Goal: Task Accomplishment & Management: Manage account settings

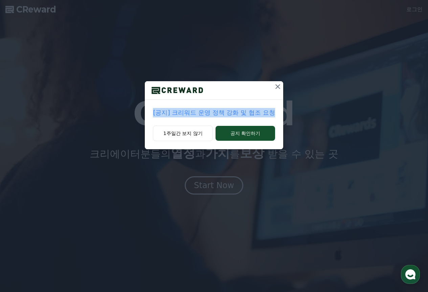
drag, startPoint x: 151, startPoint y: 116, endPoint x: 277, endPoint y: 121, distance: 125.5
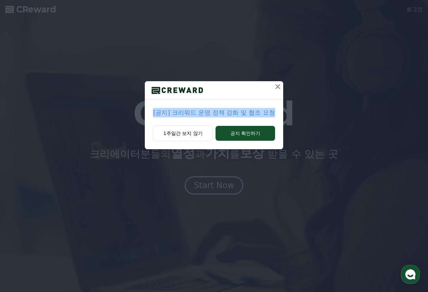
click at [277, 121] on div "[공지] 크리워드 운영 정책 강화 및 협조 요청" at bounding box center [214, 113] width 138 height 26
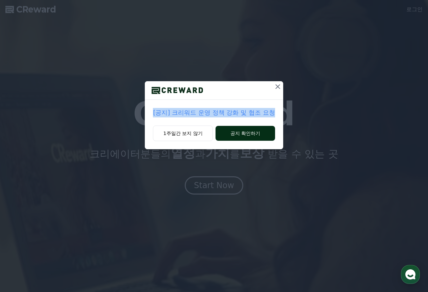
click at [257, 132] on button "공지 확인하기" at bounding box center [244, 133] width 59 height 15
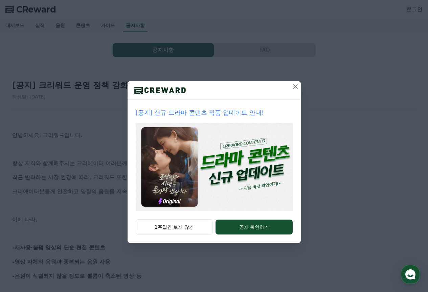
click at [295, 87] on icon at bounding box center [295, 86] width 5 height 5
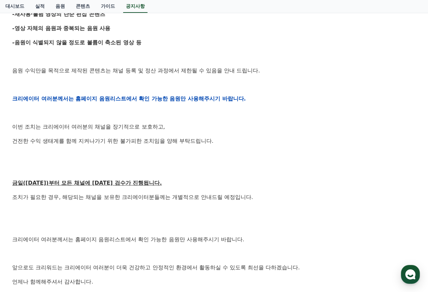
scroll to position [270, 0]
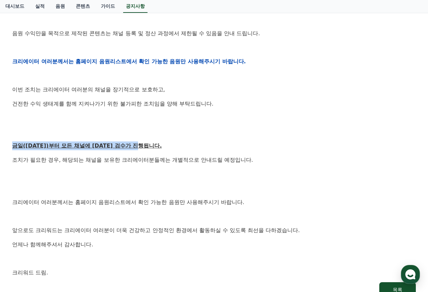
drag, startPoint x: 12, startPoint y: 145, endPoint x: 166, endPoint y: 147, distance: 154.2
click at [166, 147] on div "[공지] 크리워드 운영 정책 강화 및 협조 요청 작성일: 2025-09-15 안녕하세요, 크리워드입니다. 항상 저희와 함께해주시는 크리에이터 …" at bounding box center [214, 51] width 406 height 496
click at [272, 171] on p at bounding box center [213, 174] width 403 height 9
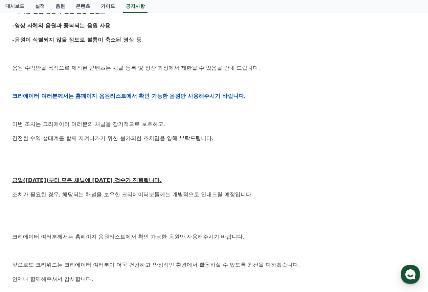
scroll to position [237, 0]
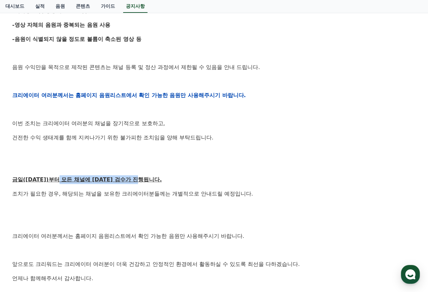
drag, startPoint x: 62, startPoint y: 180, endPoint x: 166, endPoint y: 182, distance: 103.8
click at [166, 182] on p "금일([DATE])부터 모든 채널에 [DATE] 검수가 진행됩니다." at bounding box center [213, 179] width 403 height 9
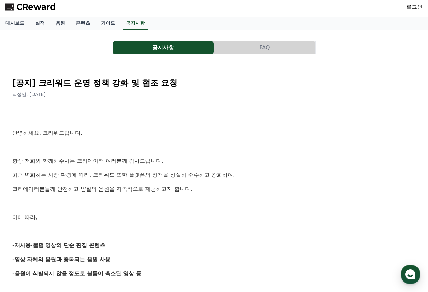
scroll to position [0, 0]
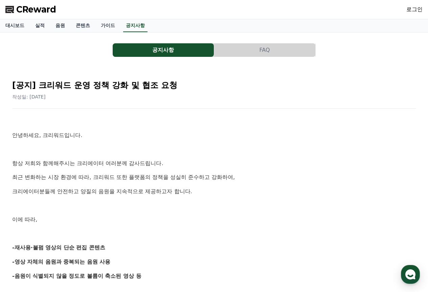
click at [252, 53] on button "FAQ" at bounding box center [264, 50] width 101 height 14
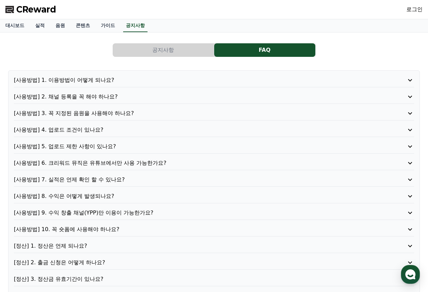
click at [85, 81] on p "[사용방법] 1. 이용방법이 어떻게 되나요?" at bounding box center [198, 80] width 368 height 8
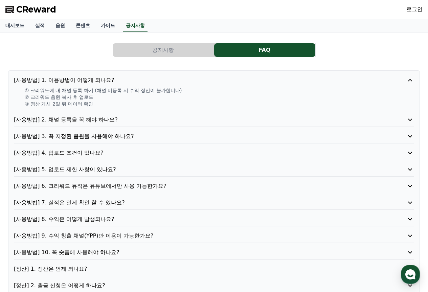
click at [89, 79] on p "[사용방법] 1. 이용방법이 어떻게 되나요?" at bounding box center [198, 80] width 368 height 8
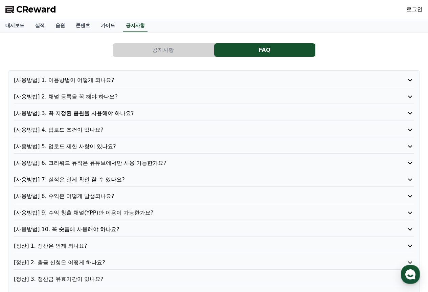
click at [103, 94] on p "[사용방법] 2. 채널 등록을 꼭 해야 하나요?" at bounding box center [198, 97] width 368 height 8
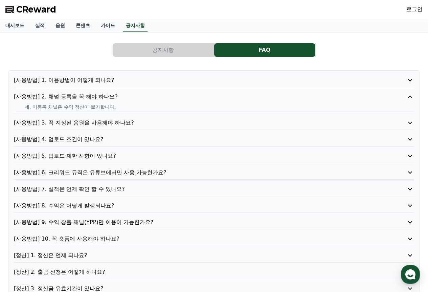
click at [109, 96] on p "[사용방법] 2. 채널 등록을 꼭 해야 하나요?" at bounding box center [198, 97] width 368 height 8
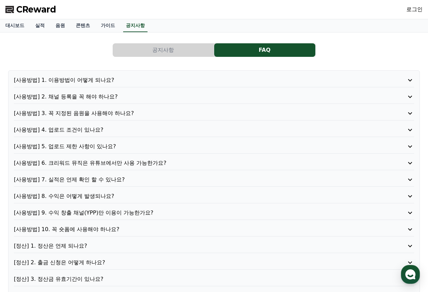
click at [90, 127] on p "[사용방법] 4. 업로드 조건이 있나요?" at bounding box center [198, 130] width 368 height 8
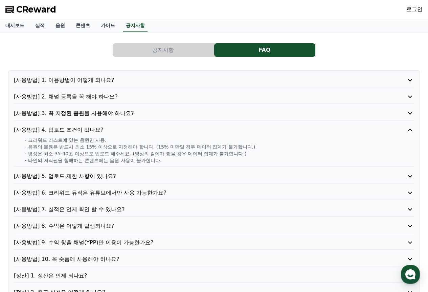
click at [90, 127] on p "[사용방법] 4. 업로드 조건이 있나요?" at bounding box center [198, 130] width 368 height 8
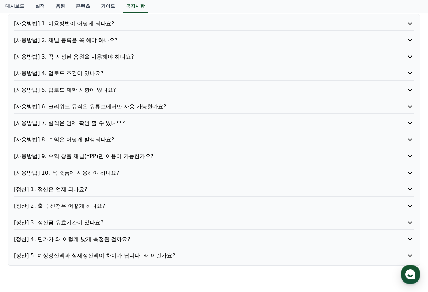
scroll to position [68, 0]
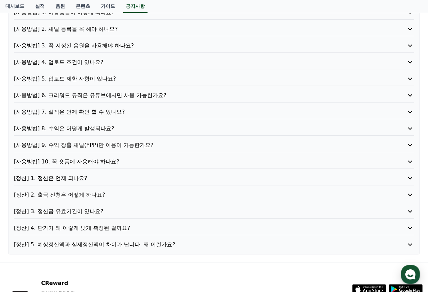
click at [138, 96] on p "[사용방법] 6. 크리워드 뮤직은 유튜브에서만 사용 가능한가요?" at bounding box center [198, 95] width 368 height 8
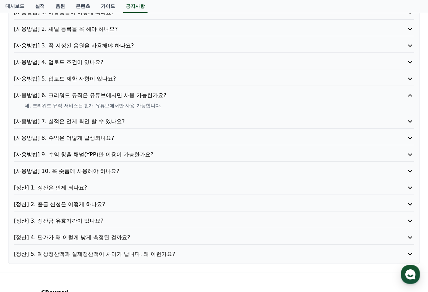
click at [140, 96] on p "[사용방법] 6. 크리워드 뮤직은 유튜브에서만 사용 가능한가요?" at bounding box center [198, 95] width 368 height 8
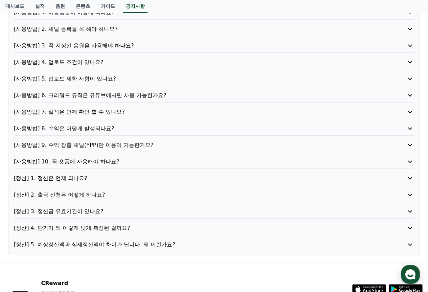
click at [142, 145] on p "[사용방법] 9. 수익 창출 채널(YPP)만 이용이 가능한가요?" at bounding box center [198, 145] width 368 height 8
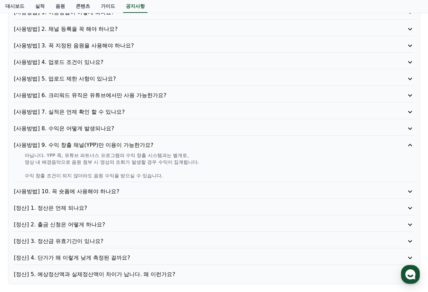
click at [142, 145] on p "[사용방법] 9. 수익 창출 채널(YPP)만 이용이 가능한가요?" at bounding box center [198, 145] width 368 height 8
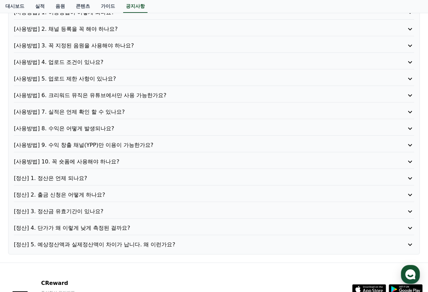
scroll to position [101, 0]
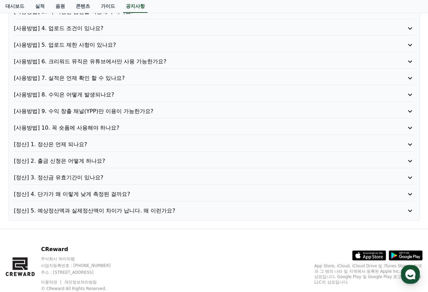
click at [101, 128] on p "[사용방법] 10. 꼭 숏폼에 사용해야 하나요?" at bounding box center [198, 128] width 368 height 8
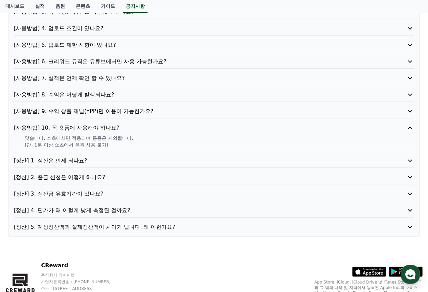
click at [111, 127] on p "[사용방법] 10. 꼭 숏폼에 사용해야 하나요?" at bounding box center [198, 128] width 368 height 8
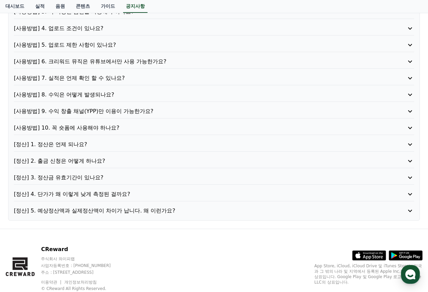
click at [96, 128] on p "[사용방법] 10. 꼭 숏폼에 사용해야 하나요?" at bounding box center [198, 128] width 368 height 8
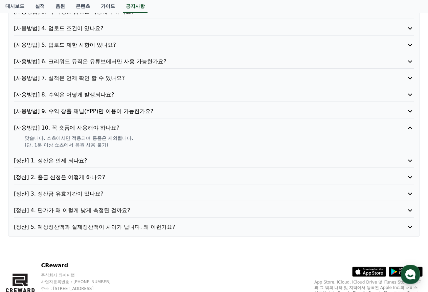
click at [109, 127] on p "[사용방법] 10. 꼭 숏폼에 사용해야 하나요?" at bounding box center [198, 128] width 368 height 8
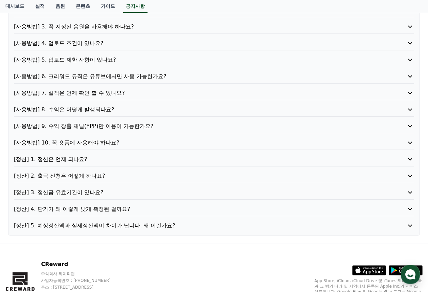
scroll to position [0, 0]
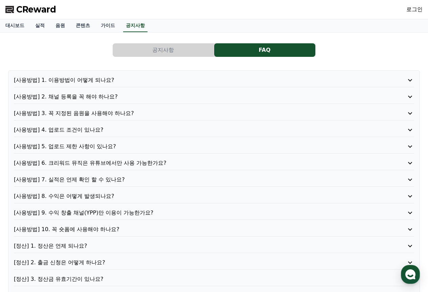
click at [91, 94] on p "[사용방법] 2. 채널 등록을 꼭 해야 하나요?" at bounding box center [198, 97] width 368 height 8
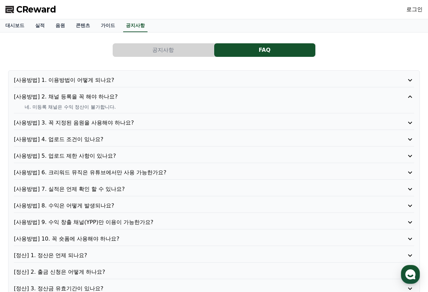
click at [100, 96] on p "[사용방법] 2. 채널 등록을 꼭 해야 하나요?" at bounding box center [198, 97] width 368 height 8
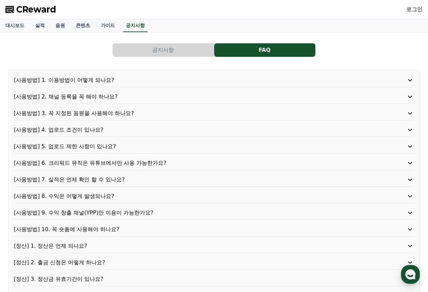
click at [164, 49] on button "공지사항" at bounding box center [163, 50] width 101 height 14
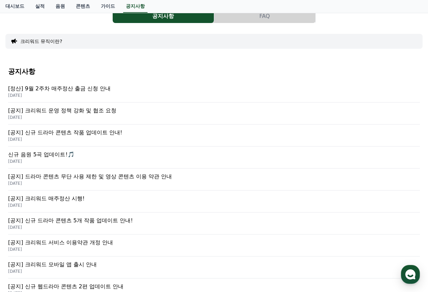
scroll to position [68, 0]
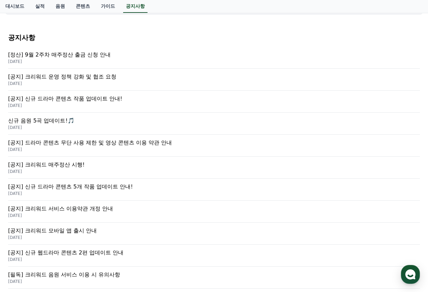
click at [146, 140] on p "[공지] 드라마 콘텐츠 무단 사용 제한 및 영상 콘텐츠 이용 약관 안내" at bounding box center [213, 143] width 411 height 8
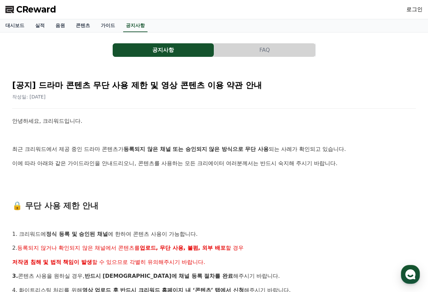
drag, startPoint x: 136, startPoint y: 149, endPoint x: 301, endPoint y: 148, distance: 164.7
click at [301, 148] on p "최근 크리워드에서 제공 중인 드라마 콘텐츠가 등록되지 않은 채널 또는 승인되지 않은 방식으로 무단 사용 되는 사례가 확인되고 있습니다." at bounding box center [213, 149] width 403 height 9
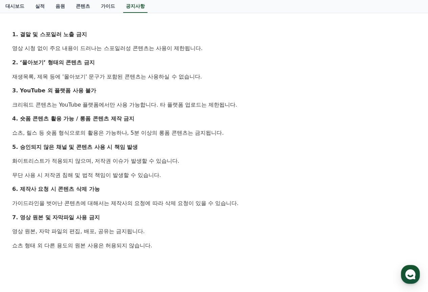
scroll to position [338, 0]
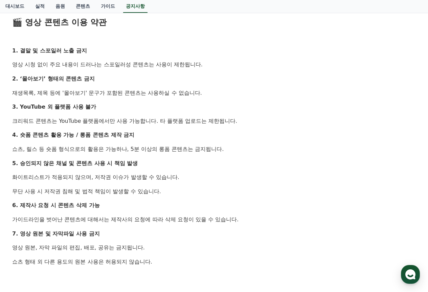
click at [298, 166] on p "5. 승인되지 않은 채널 및 콘텐츠 사용 시 책임 발생" at bounding box center [213, 163] width 403 height 9
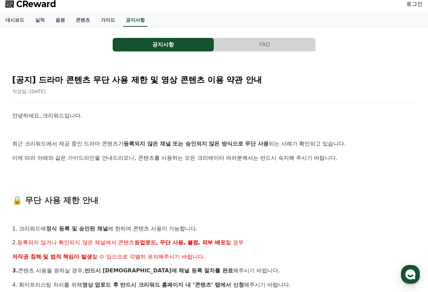
scroll to position [0, 0]
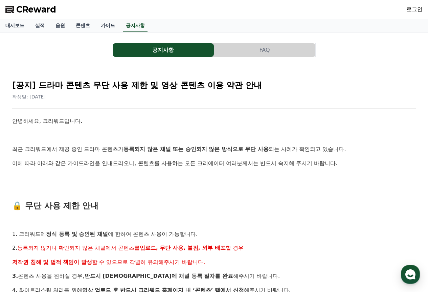
click at [412, 14] on div "로그인" at bounding box center [414, 9] width 16 height 11
click at [413, 12] on link "로그인" at bounding box center [414, 9] width 16 height 8
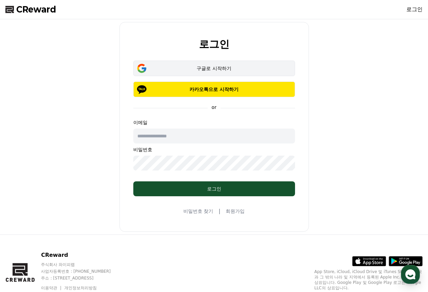
click at [210, 67] on div "구글로 시작하기" at bounding box center [214, 68] width 142 height 7
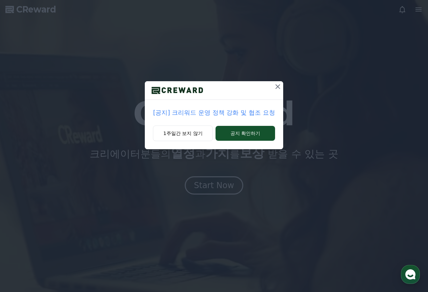
click at [186, 112] on p "[공지] 크리워드 운영 정책 강화 및 협조 요청" at bounding box center [214, 112] width 122 height 9
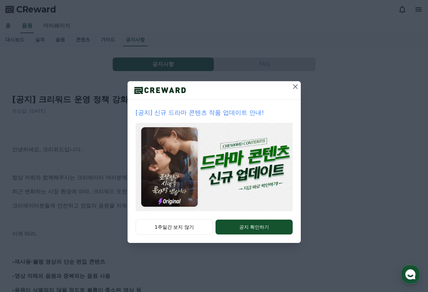
click at [295, 88] on icon at bounding box center [295, 87] width 8 height 8
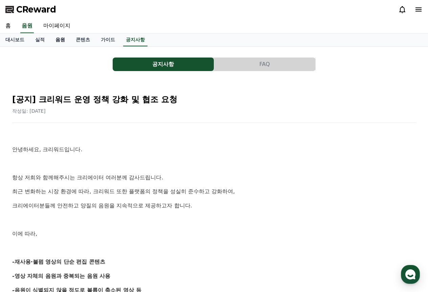
click at [68, 41] on link "음원" at bounding box center [60, 39] width 20 height 13
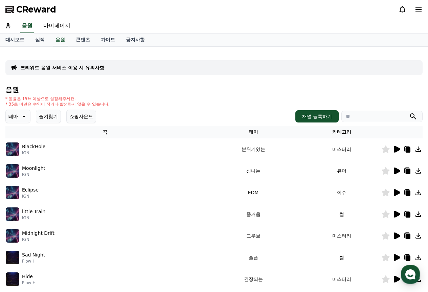
click at [417, 11] on icon at bounding box center [418, 9] width 6 height 4
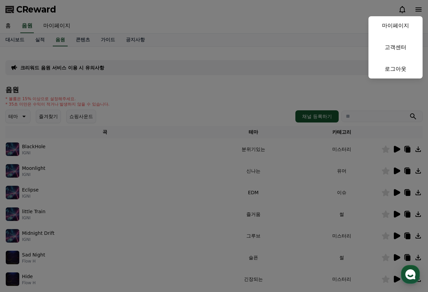
click at [241, 21] on button "close" at bounding box center [214, 146] width 428 height 292
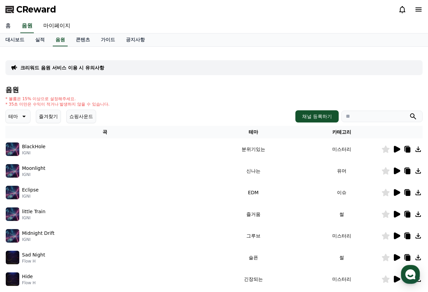
click at [9, 27] on link "홈" at bounding box center [8, 26] width 16 height 14
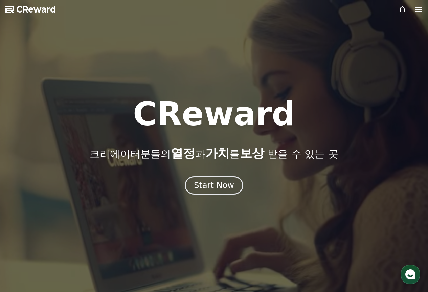
click at [421, 11] on icon at bounding box center [418, 9] width 6 height 4
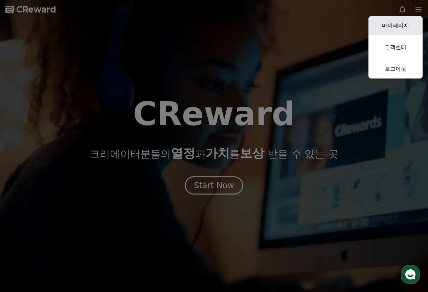
click at [408, 25] on link "마이페이지" at bounding box center [395, 25] width 54 height 19
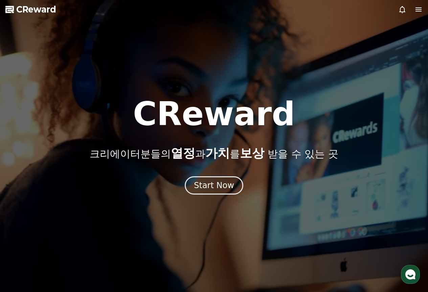
select select "**********"
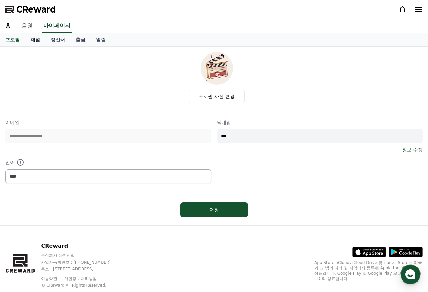
click at [39, 39] on link "채널" at bounding box center [35, 39] width 20 height 13
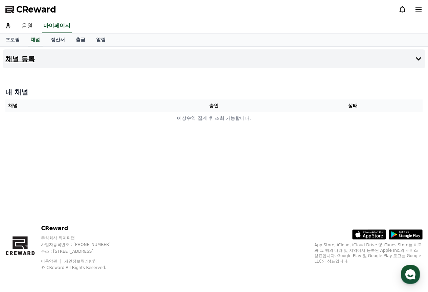
click at [418, 57] on icon at bounding box center [418, 59] width 8 height 8
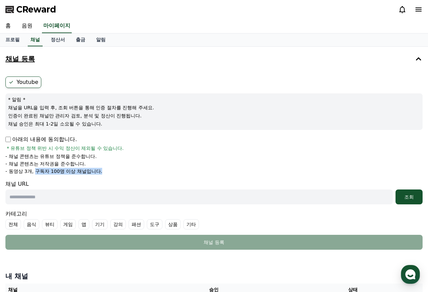
drag, startPoint x: 108, startPoint y: 172, endPoint x: 37, endPoint y: 173, distance: 71.0
click at [37, 173] on li "- 동영상 3개, 구독자 100명 이상 채널입니다." at bounding box center [213, 171] width 417 height 7
click at [143, 166] on li "- 채널 콘텐츠는 저작권을 준수합니다." at bounding box center [213, 163] width 417 height 7
click at [101, 196] on input "text" at bounding box center [198, 196] width 387 height 15
click at [97, 196] on input "text" at bounding box center [198, 196] width 387 height 15
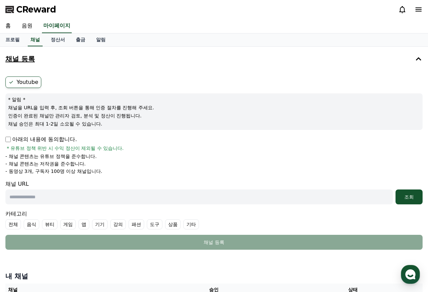
paste input "**********"
type input "**********"
click at [410, 196] on div "조회" at bounding box center [409, 196] width 22 height 7
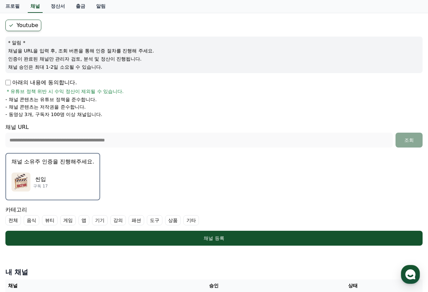
scroll to position [68, 0]
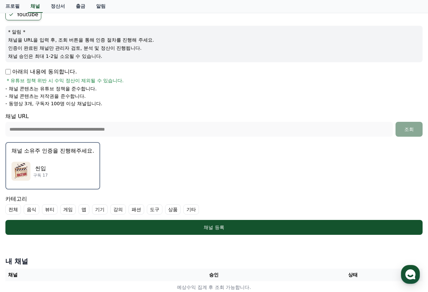
click at [53, 159] on div "씬입 구독 17" at bounding box center [52, 171] width 83 height 27
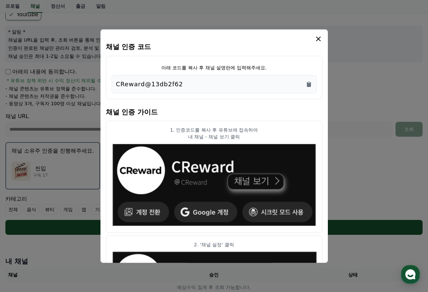
click at [317, 39] on icon "modal" at bounding box center [318, 38] width 5 height 5
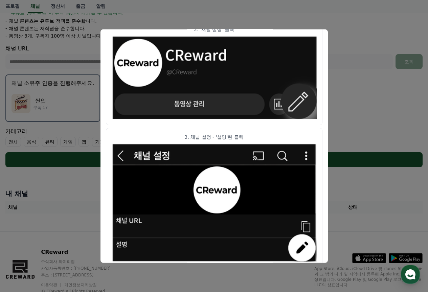
scroll to position [147, 0]
